Goal: Transaction & Acquisition: Book appointment/travel/reservation

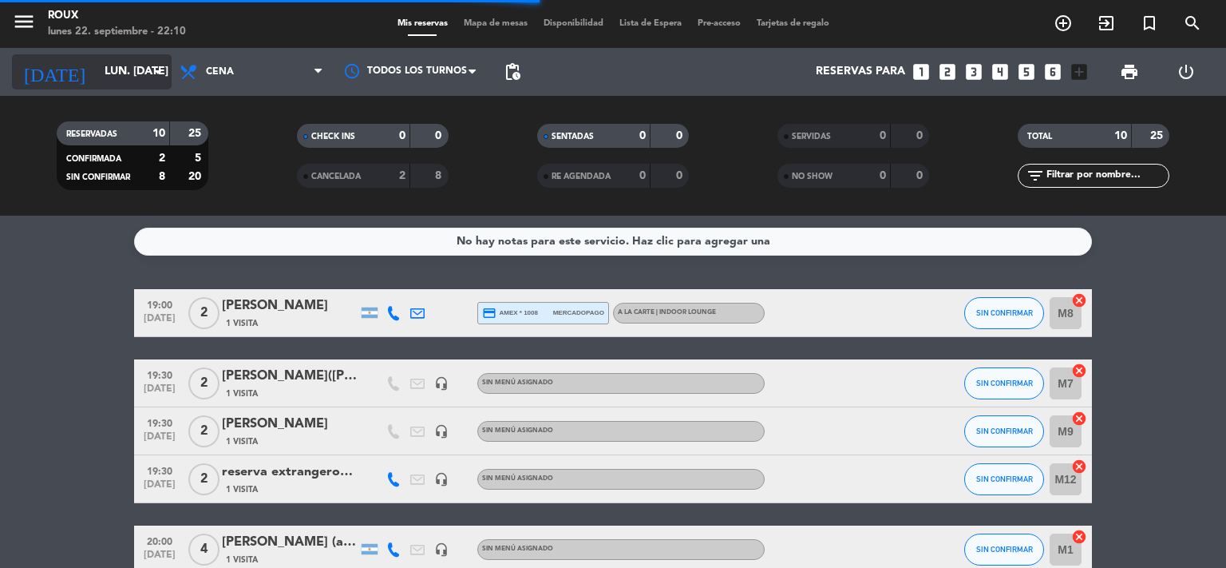
click at [129, 81] on input "lun. [DATE]" at bounding box center [173, 71] width 152 height 29
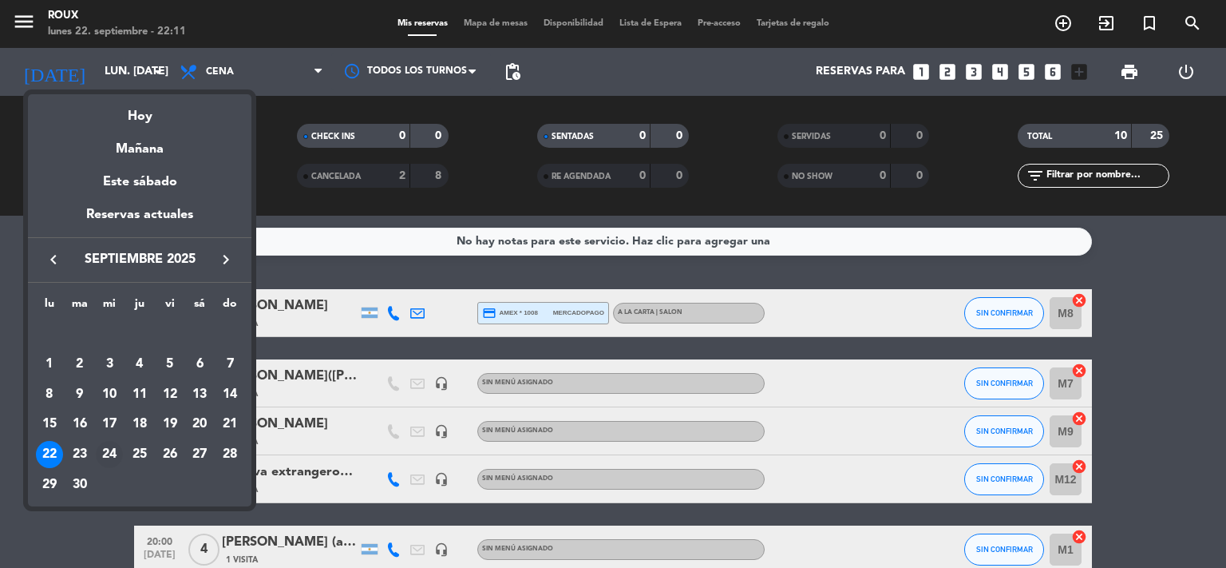
click at [110, 452] on div "24" at bounding box center [109, 454] width 27 height 27
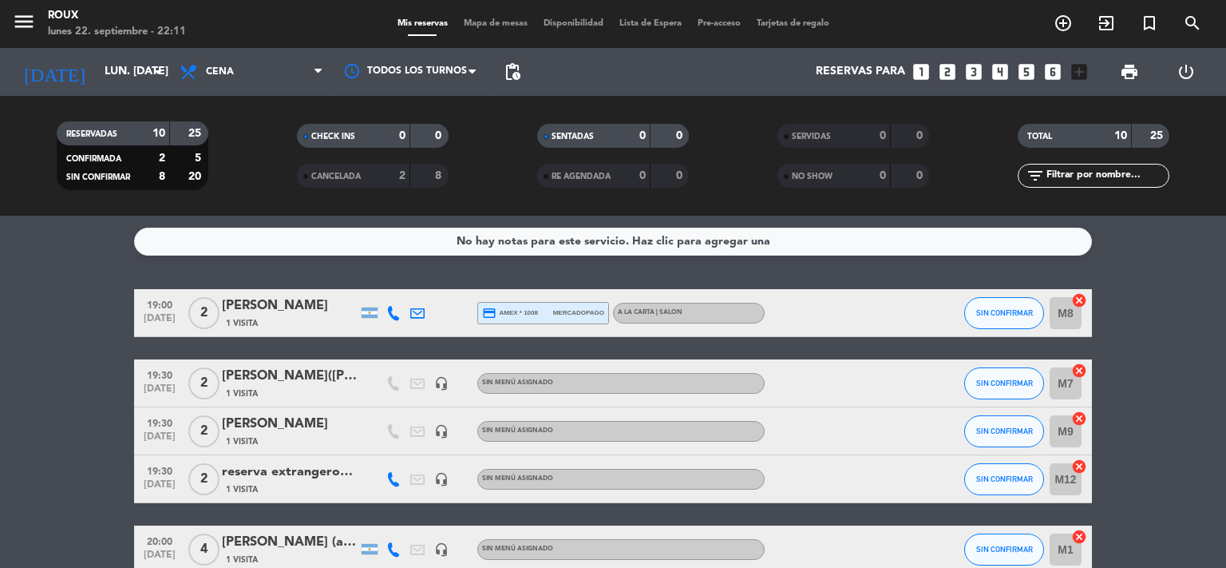
type input "mié. [DATE]"
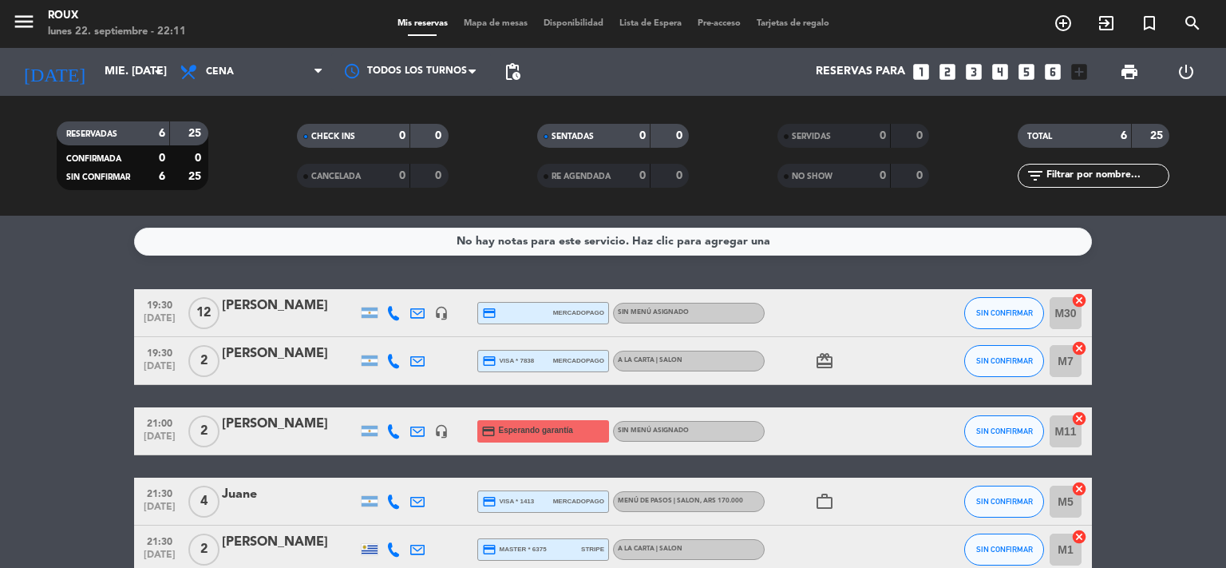
click at [948, 77] on icon "looks_two" at bounding box center [947, 71] width 21 height 21
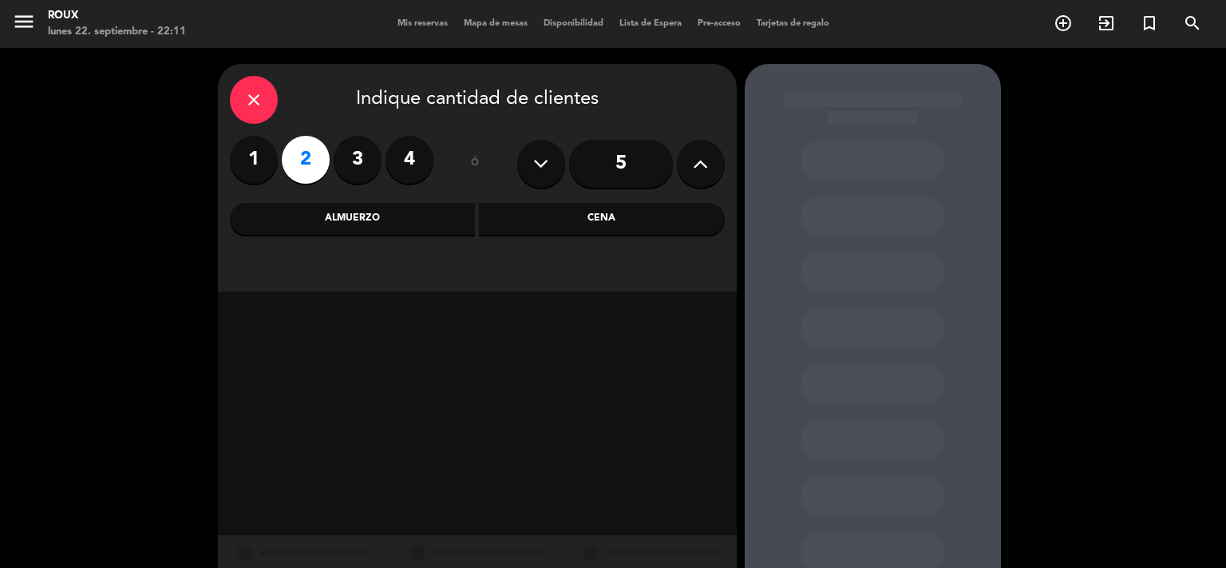
click at [612, 220] on div "Cena" at bounding box center [602, 219] width 246 height 32
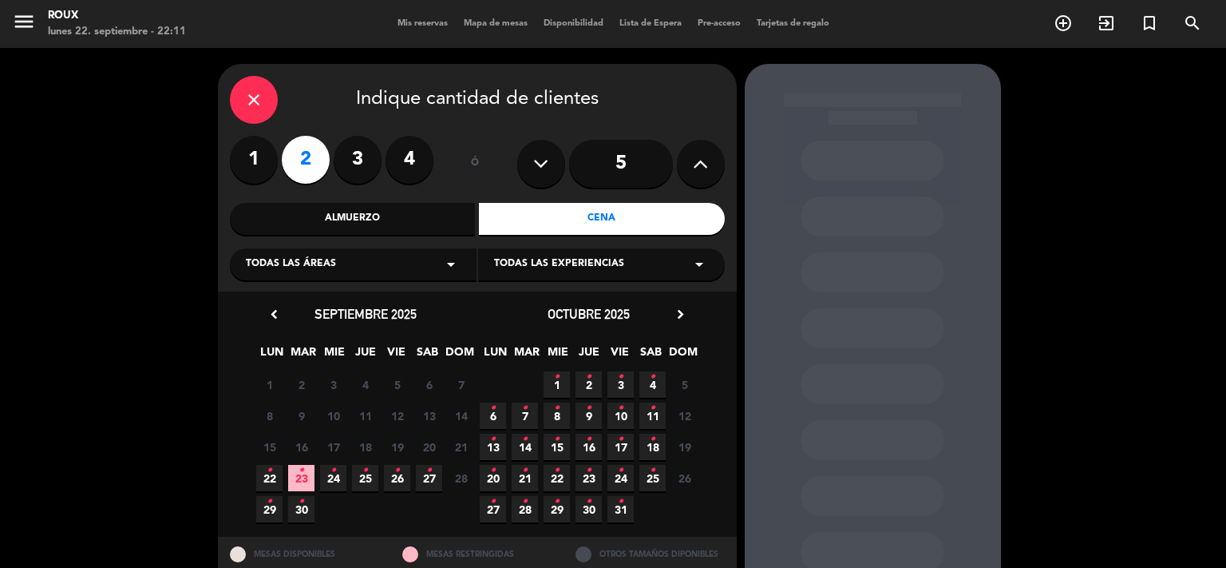
click at [335, 476] on icon "•" at bounding box center [334, 470] width 6 height 26
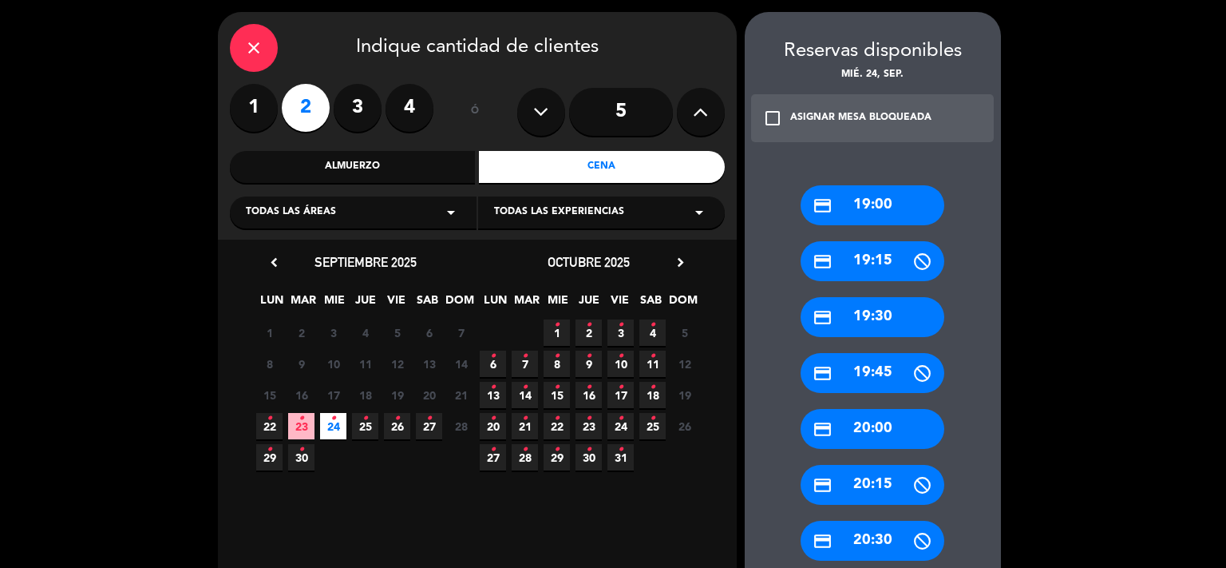
scroll to position [265, 0]
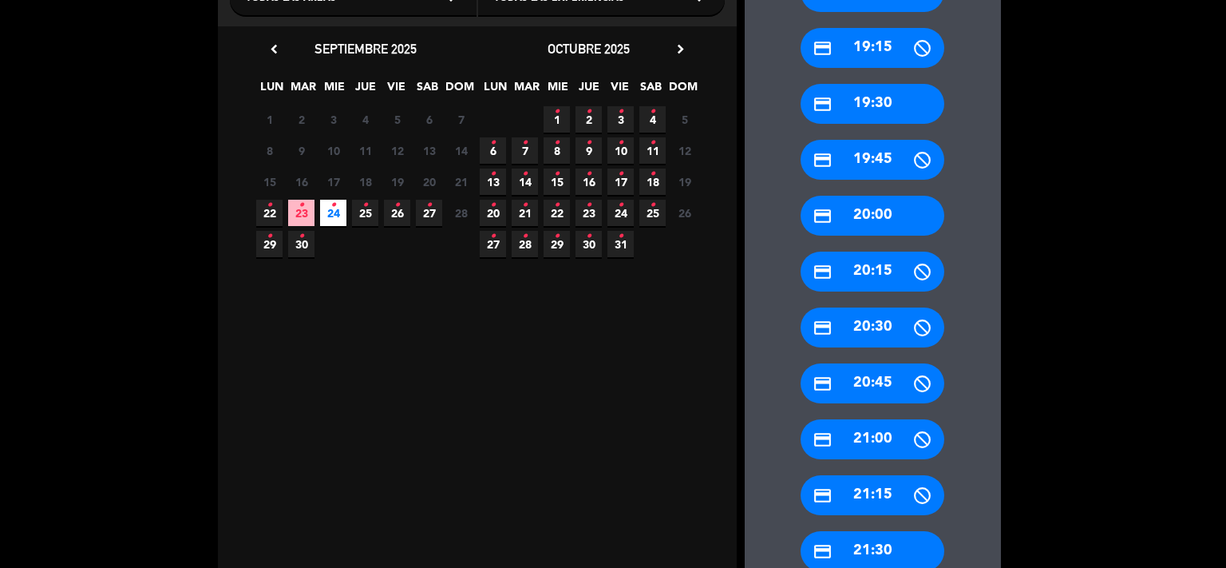
click at [858, 443] on div "credit_card 21:00" at bounding box center [873, 439] width 144 height 40
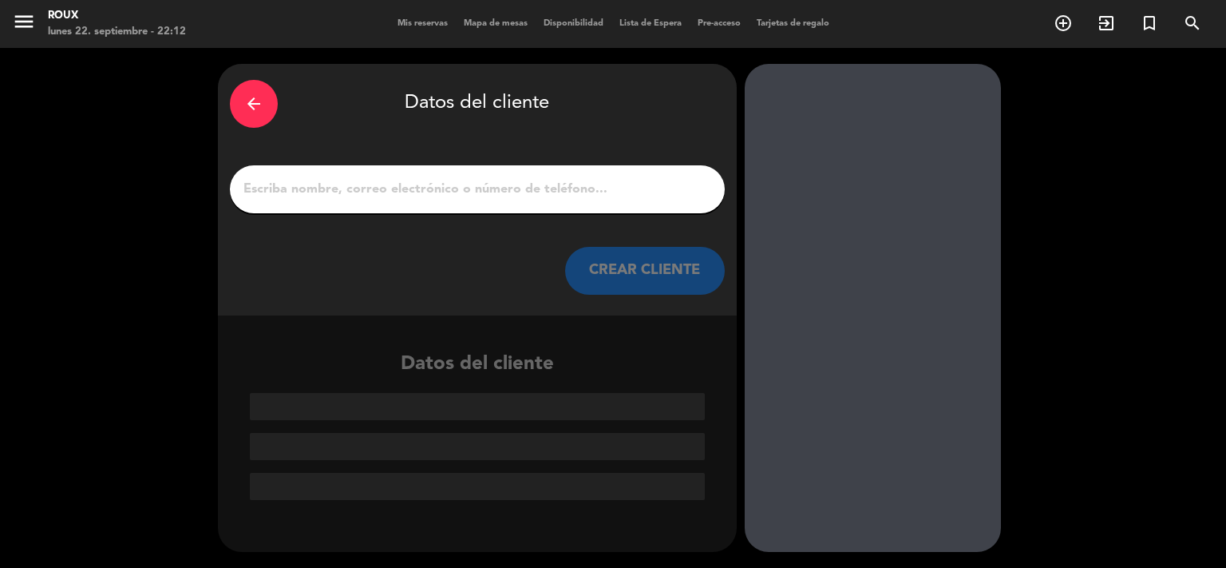
click at [391, 191] on input "1" at bounding box center [477, 189] width 471 height 22
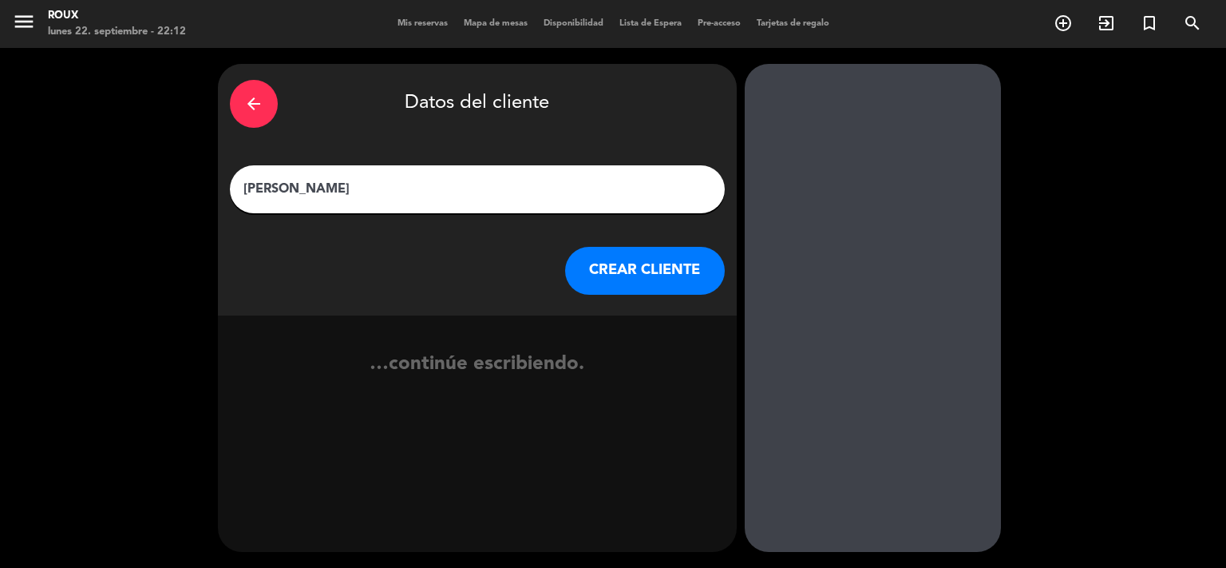
type input "[PERSON_NAME]"
click at [675, 278] on button "CREAR CLIENTE" at bounding box center [645, 271] width 160 height 48
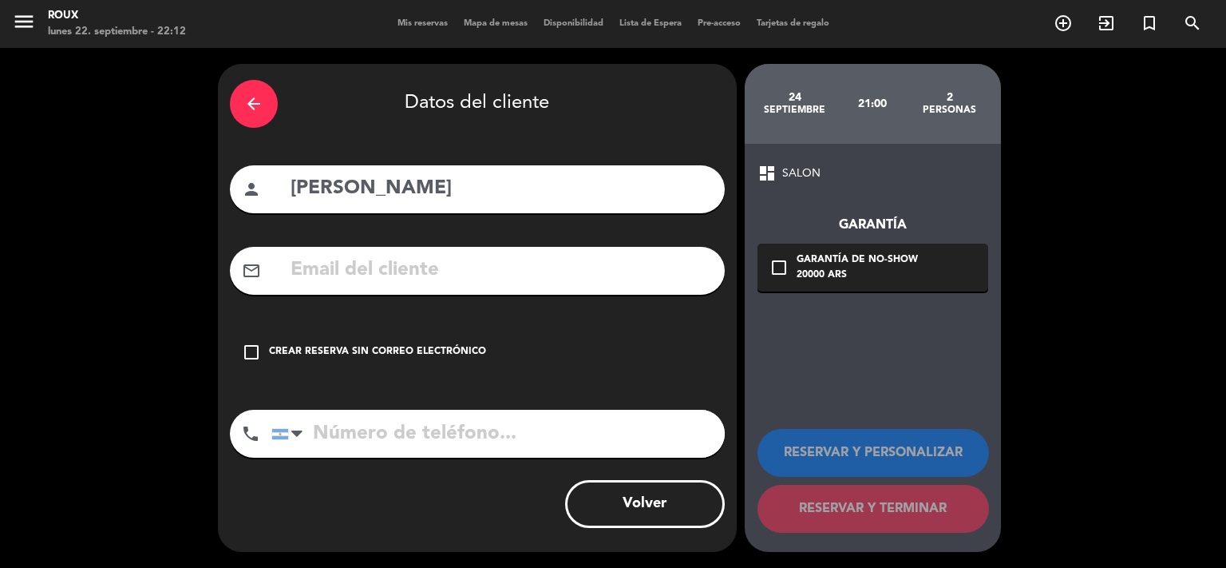
click at [786, 270] on icon "check_box_outline_blank" at bounding box center [779, 267] width 19 height 19
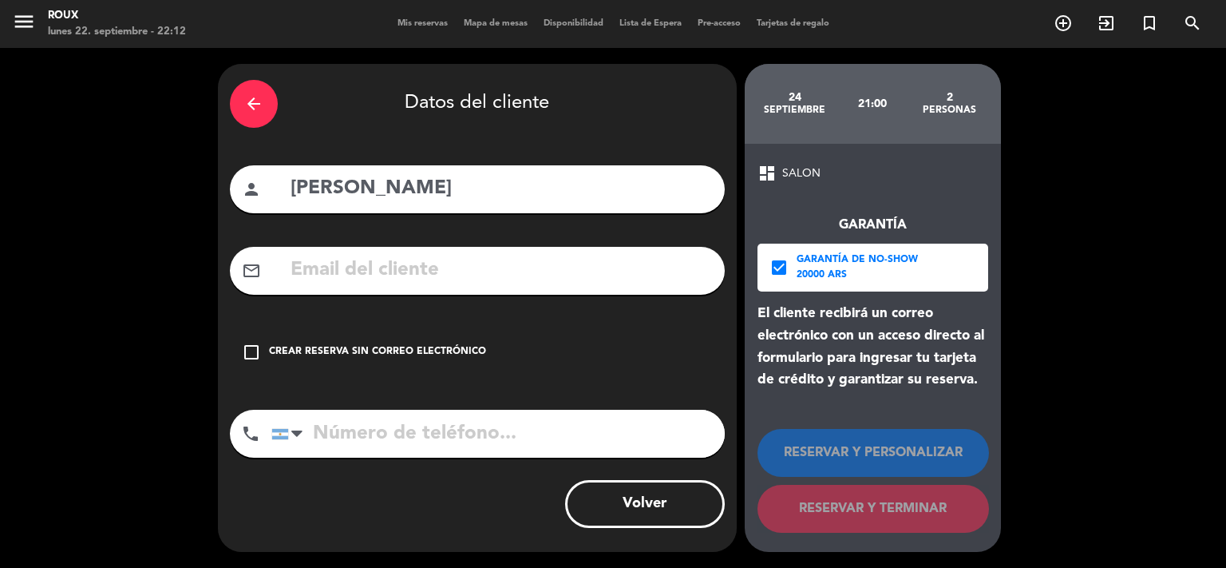
click at [776, 272] on icon "check_box" at bounding box center [779, 267] width 19 height 19
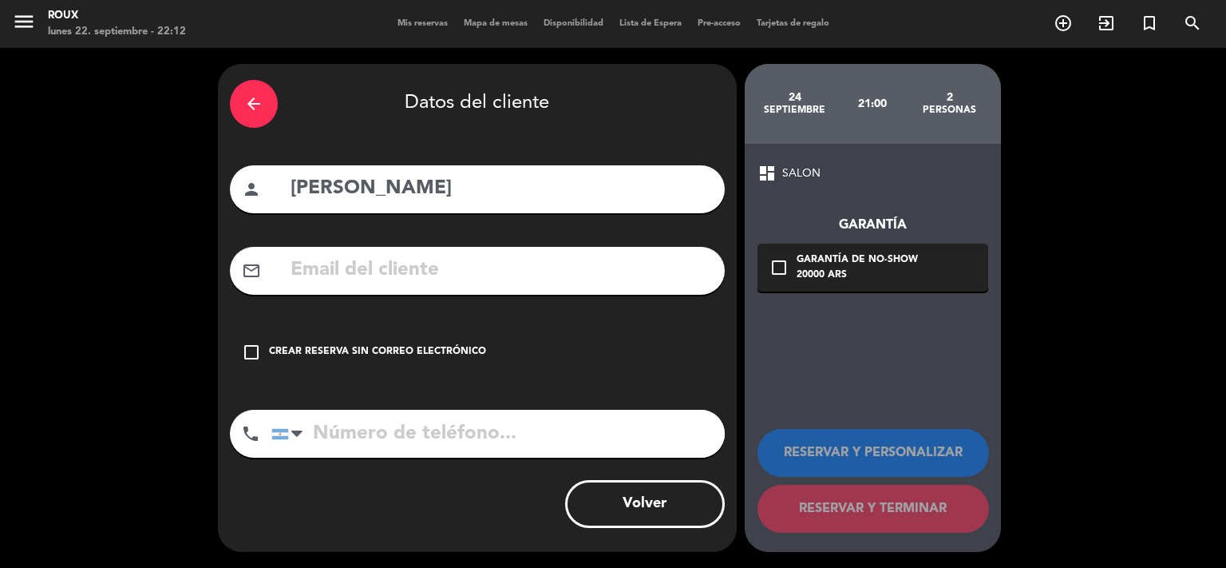
click at [259, 345] on icon "check_box_outline_blank" at bounding box center [251, 352] width 19 height 19
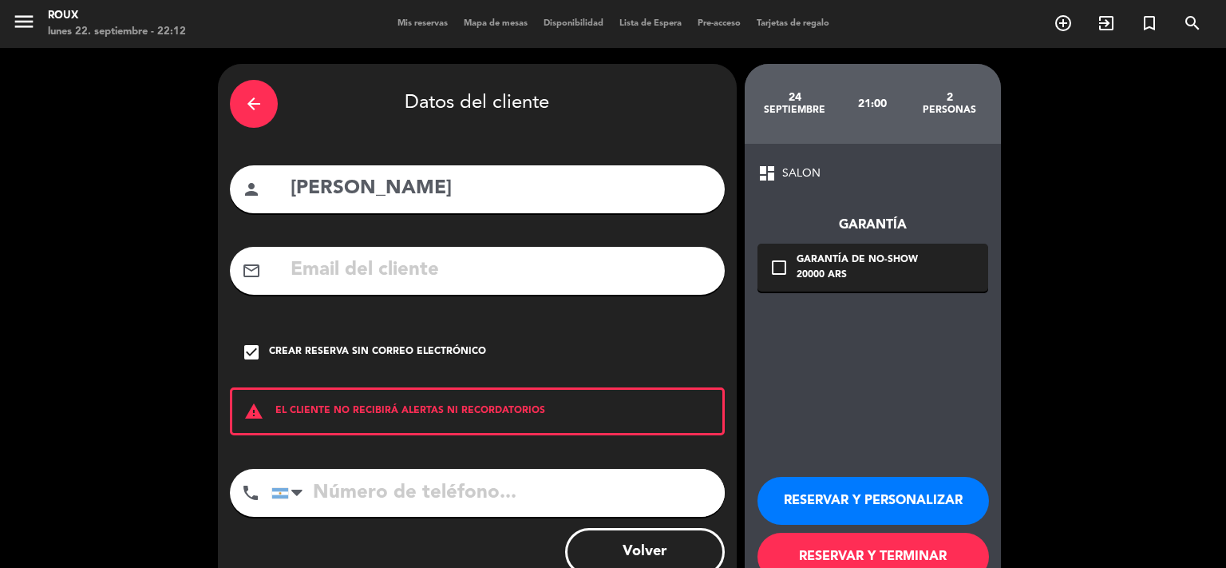
click at [816, 555] on button "RESERVAR Y TERMINAR" at bounding box center [874, 557] width 232 height 48
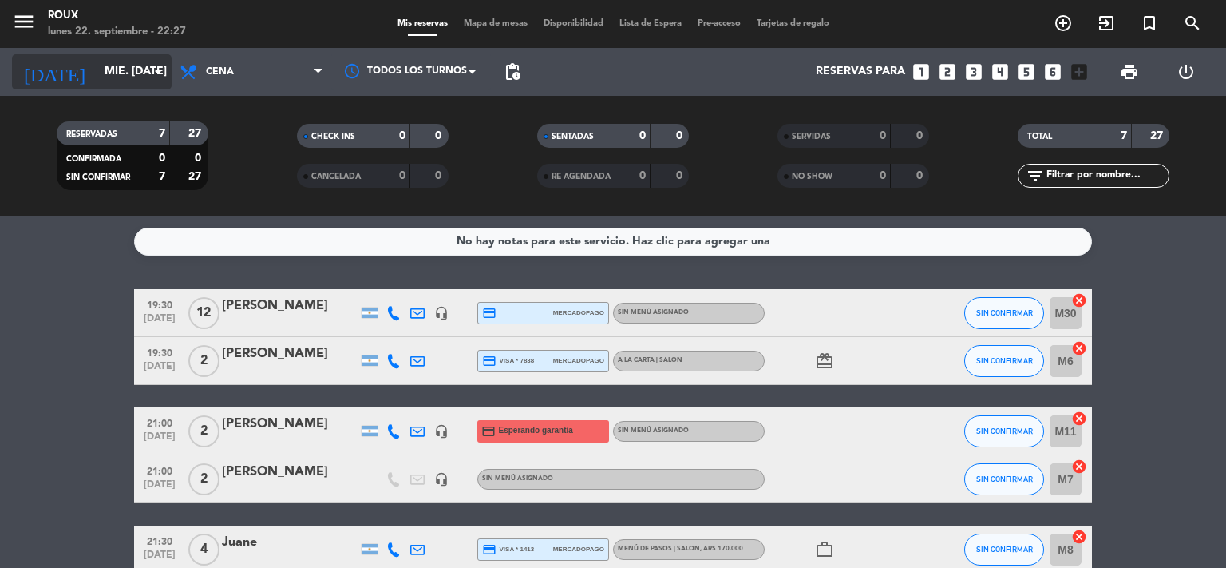
click at [129, 82] on input "mié. [DATE]" at bounding box center [173, 71] width 152 height 29
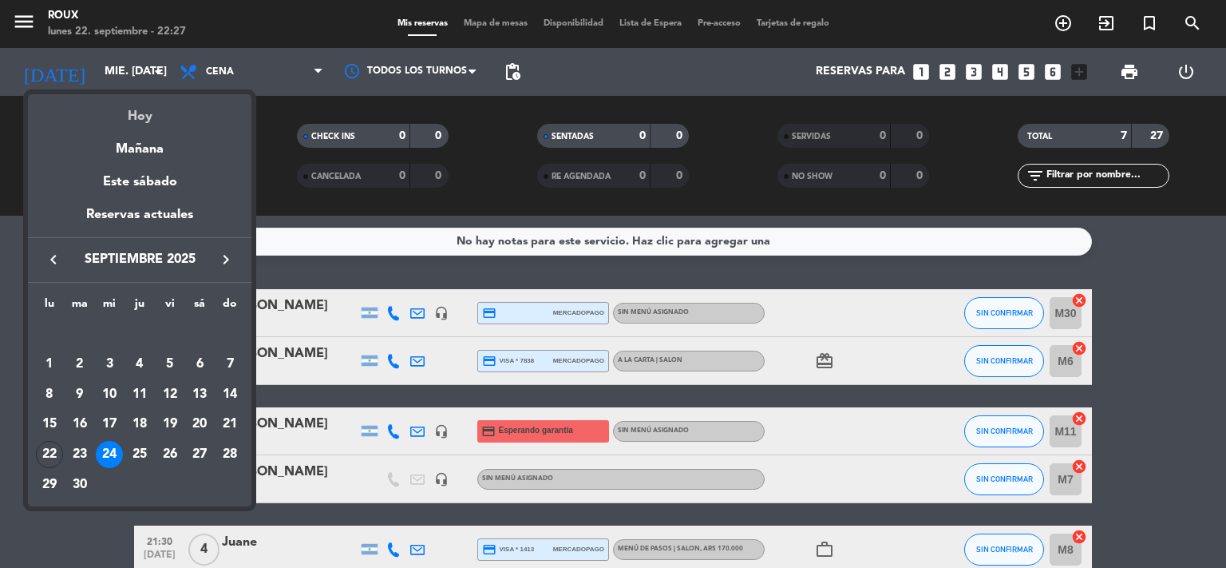
click at [141, 122] on div "Hoy" at bounding box center [140, 110] width 224 height 33
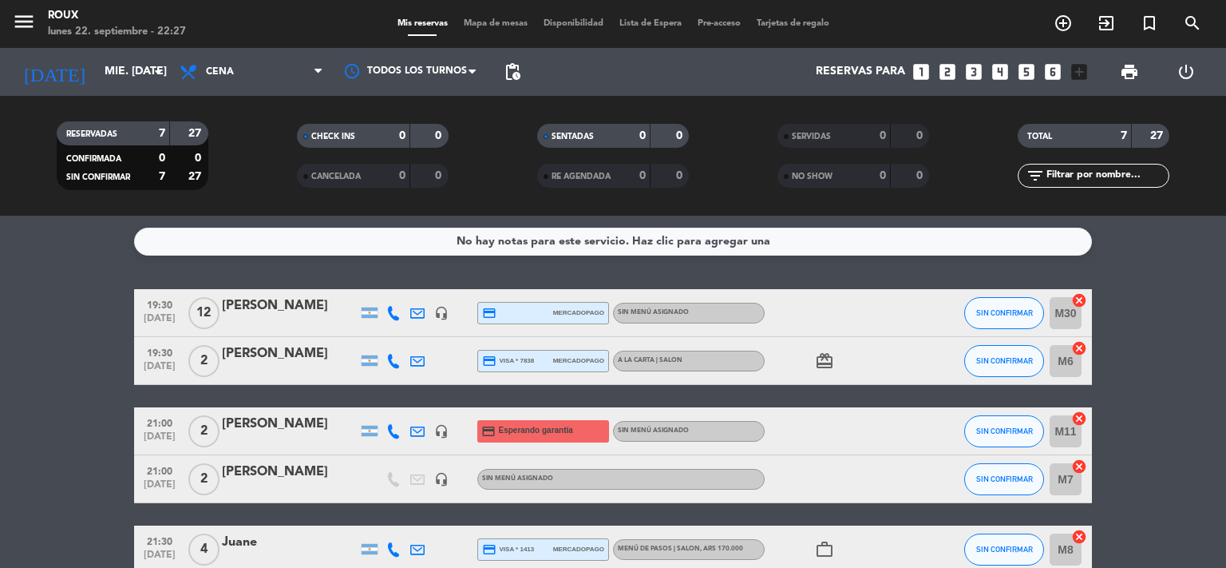
type input "lun. [DATE]"
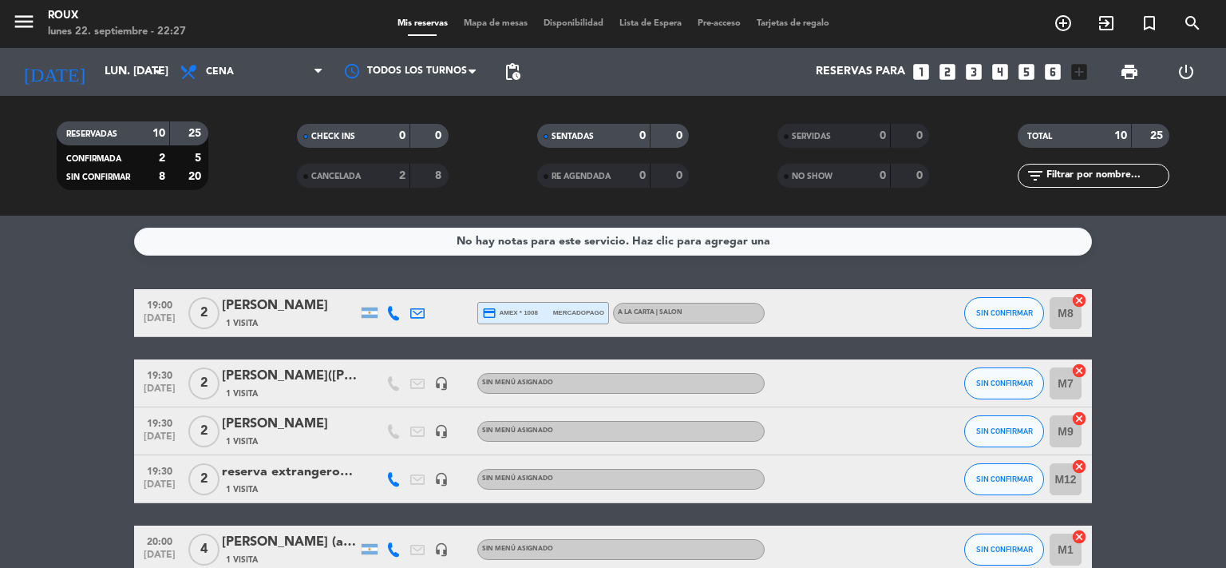
scroll to position [391, 0]
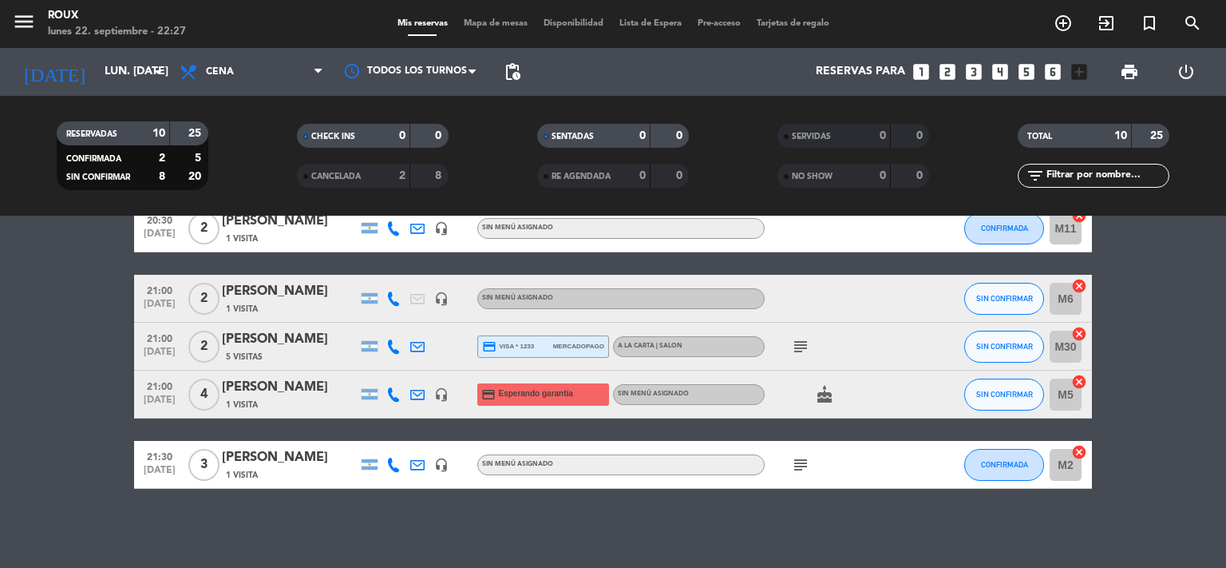
click at [317, 461] on div "[PERSON_NAME]" at bounding box center [290, 457] width 136 height 21
